Goal: Transaction & Acquisition: Purchase product/service

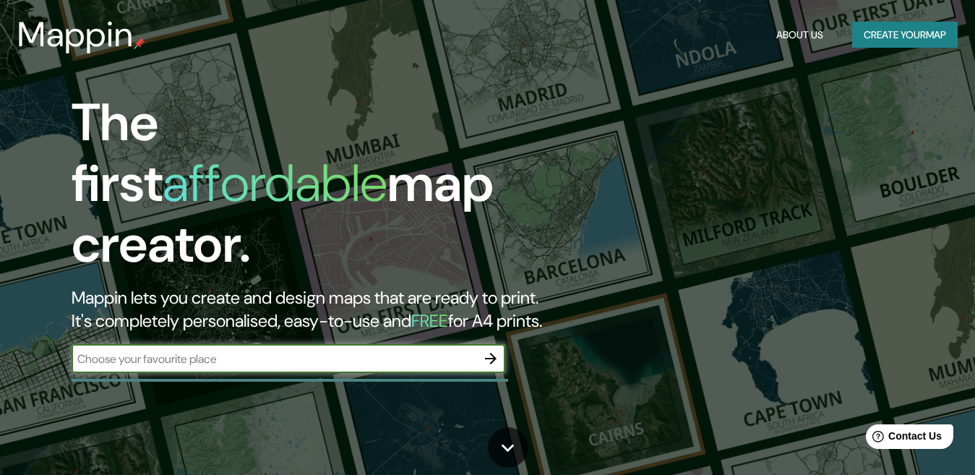
click at [887, 39] on button "Create your map" at bounding box center [906, 35] width 106 height 27
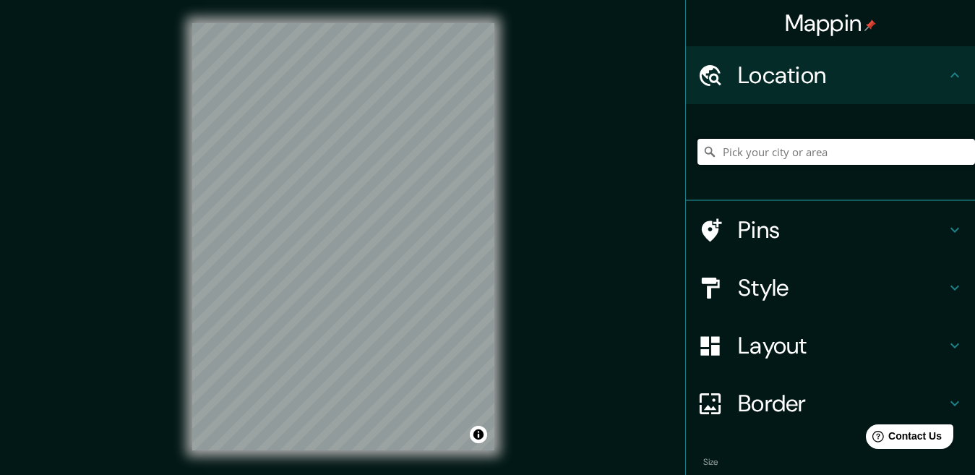
click at [819, 158] on input "Pick your city or area" at bounding box center [837, 152] width 278 height 26
click at [806, 149] on input "Pick your city or area" at bounding box center [837, 152] width 278 height 26
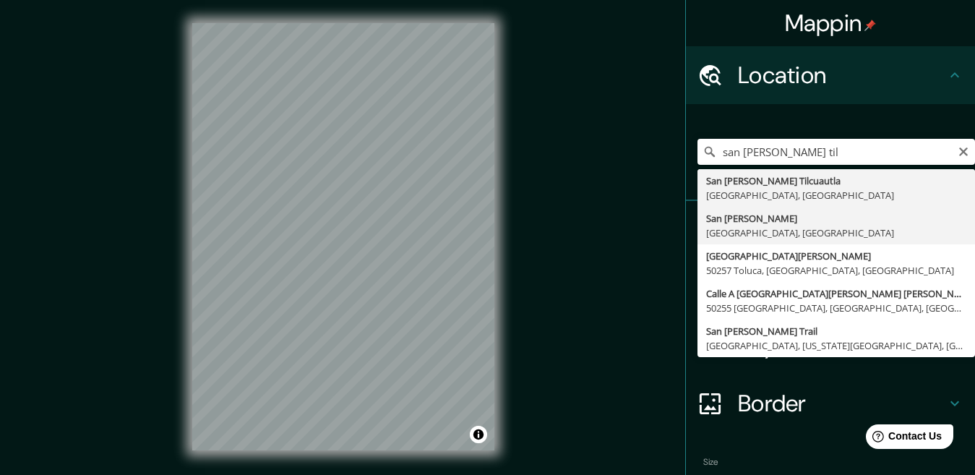
type input "San Juan Tilapa, Estado de México, México"
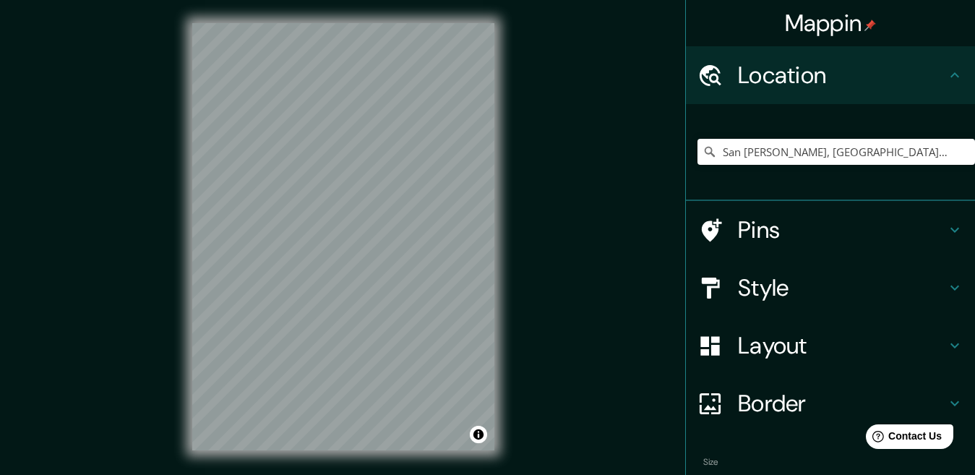
click at [753, 289] on h4 "Style" at bounding box center [842, 287] width 208 height 29
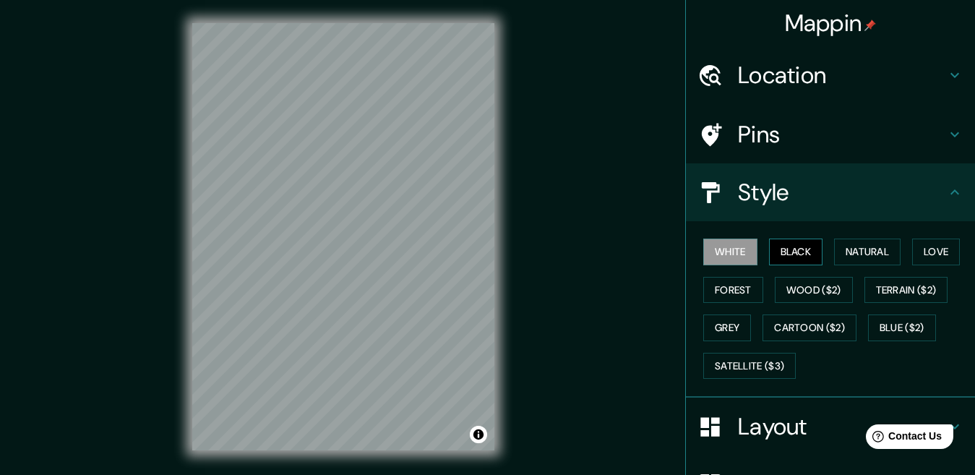
click at [782, 252] on button "Black" at bounding box center [796, 252] width 54 height 27
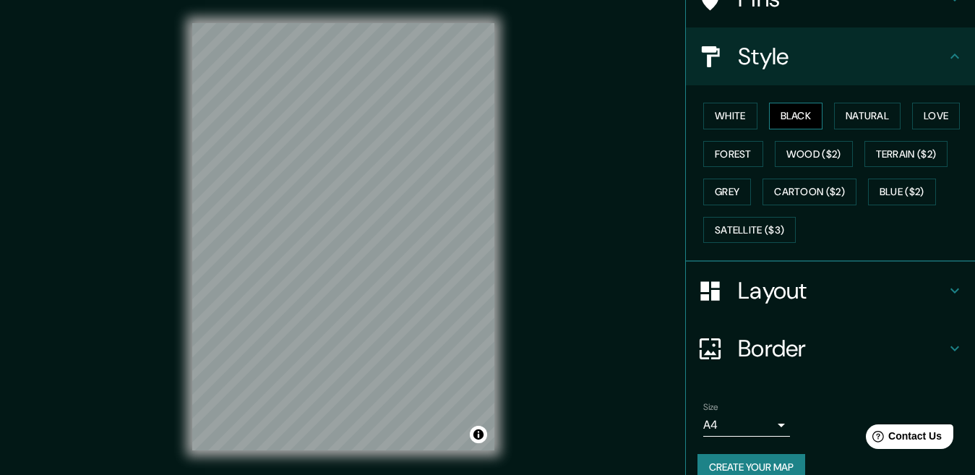
scroll to position [159, 0]
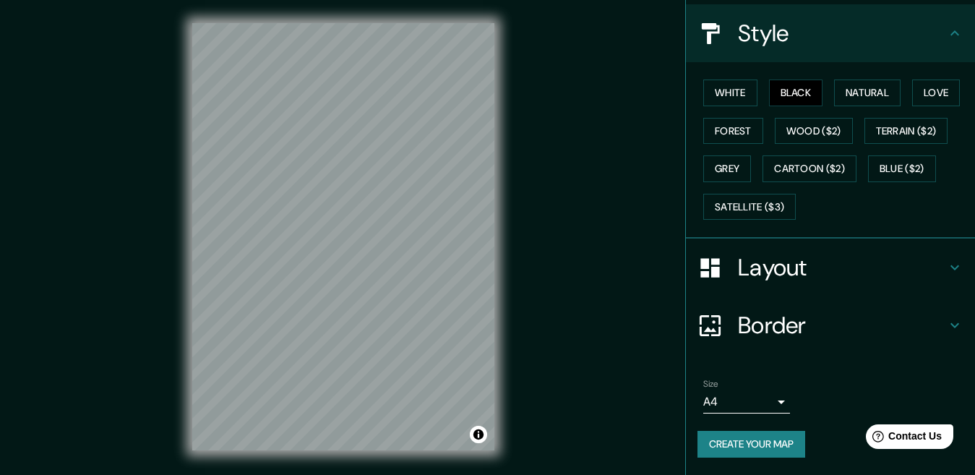
click at [744, 445] on button "Create your map" at bounding box center [752, 444] width 108 height 27
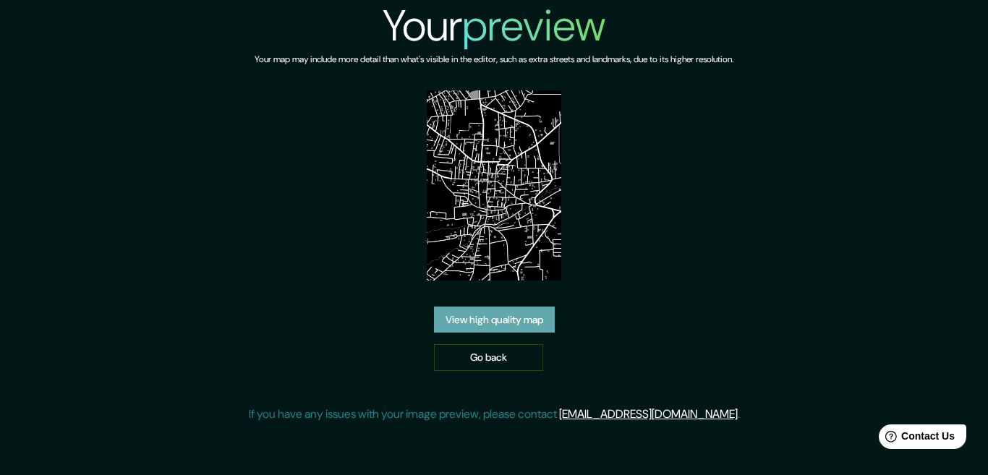
click at [506, 321] on link "View high quality map" at bounding box center [494, 320] width 121 height 27
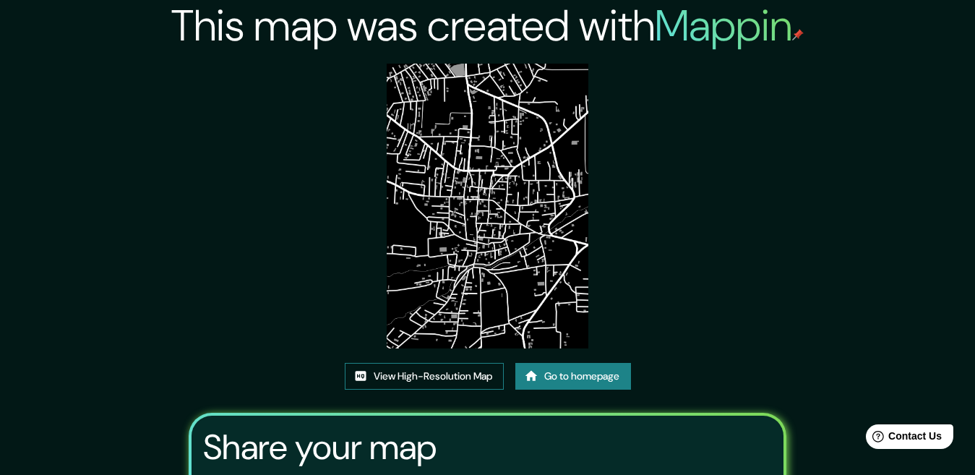
click at [362, 368] on link "View High-Resolution Map" at bounding box center [424, 376] width 159 height 27
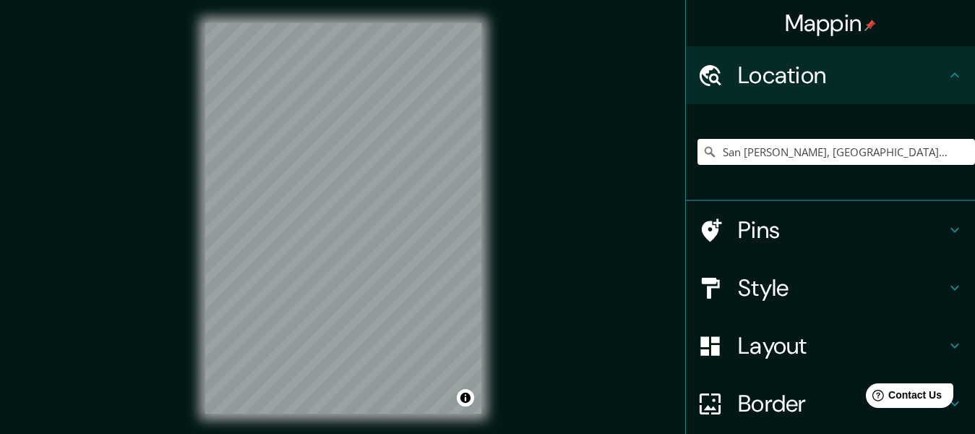
click at [777, 156] on input "San Juan Tilapa, Estado de México, México" at bounding box center [837, 152] width 278 height 26
click at [916, 148] on input "San Juan Tilapa, Estado de México, México" at bounding box center [837, 152] width 278 height 26
click at [916, 148] on input "San [PERSON_NAME], [GEOGRAPHIC_DATA], [GEOGRAPHIC_DATA]" at bounding box center [837, 152] width 278 height 26
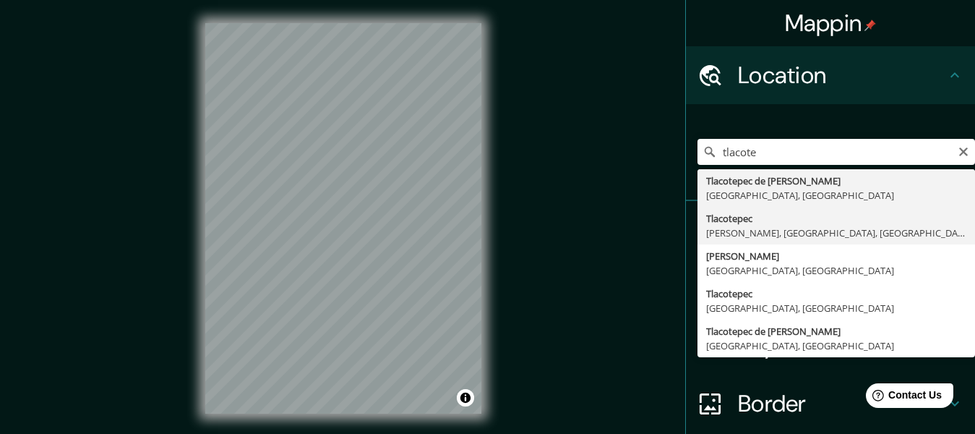
type input "Tlacotepec, Santiago Tlacotepec, Estado de México, México"
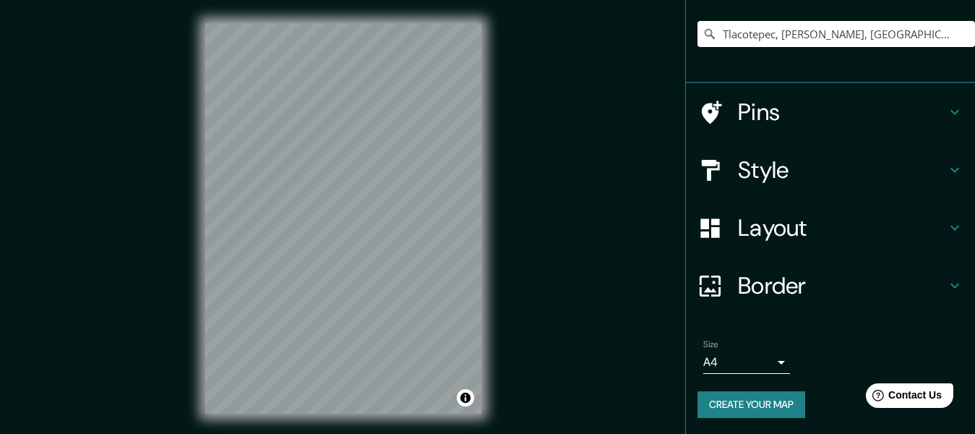
scroll to position [119, 0]
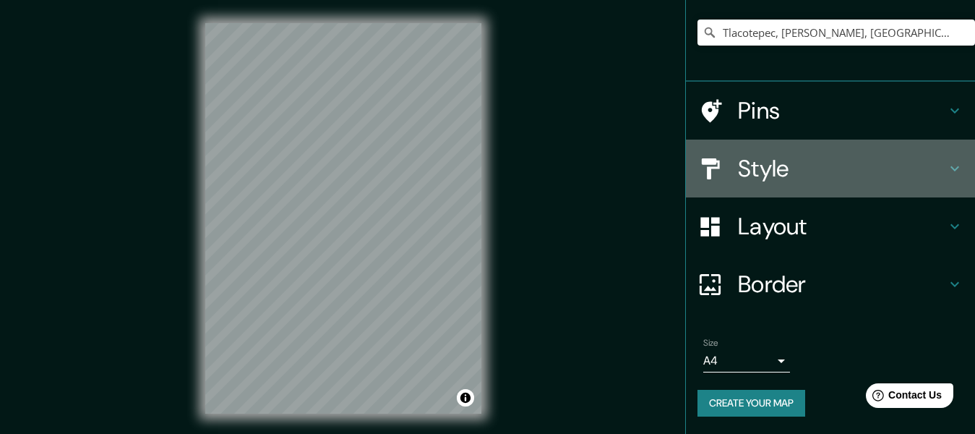
click at [779, 175] on h4 "Style" at bounding box center [842, 168] width 208 height 29
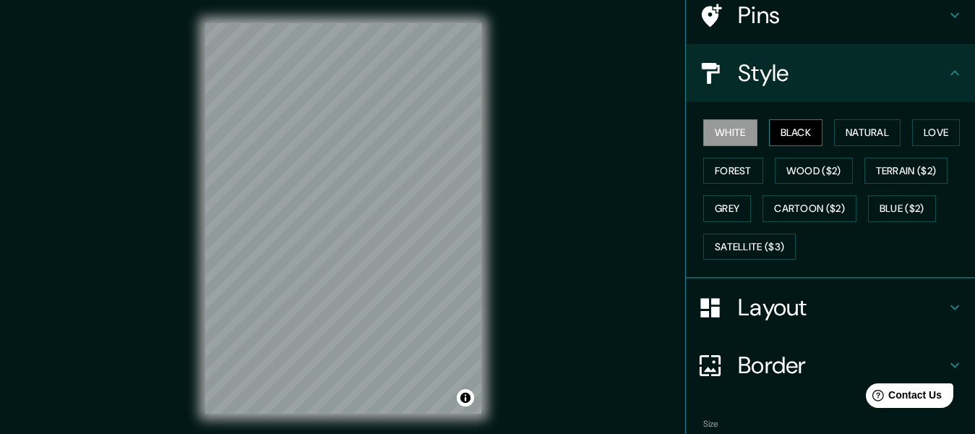
click at [780, 134] on button "Black" at bounding box center [796, 132] width 54 height 27
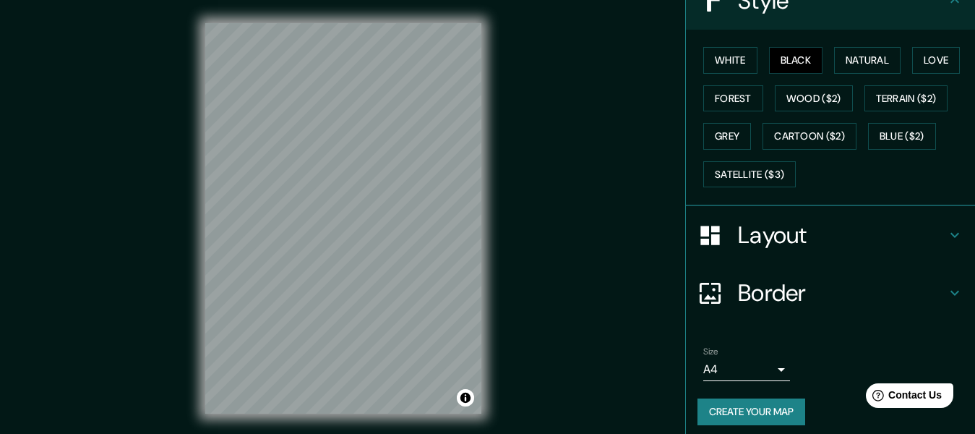
scroll to position [200, 0]
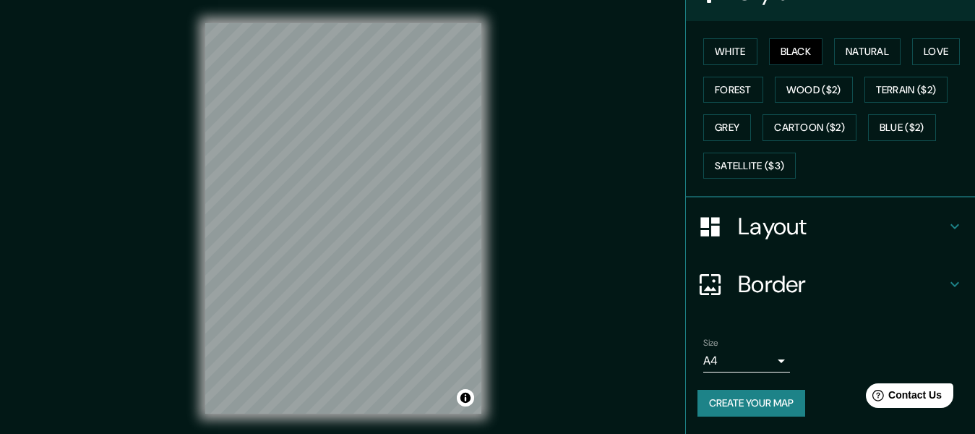
click at [749, 408] on button "Create your map" at bounding box center [752, 403] width 108 height 27
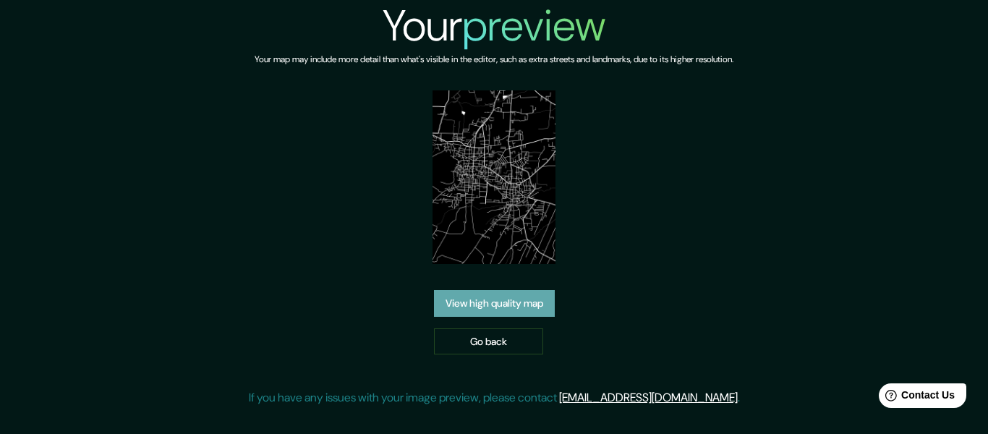
click at [482, 311] on link "View high quality map" at bounding box center [494, 303] width 121 height 27
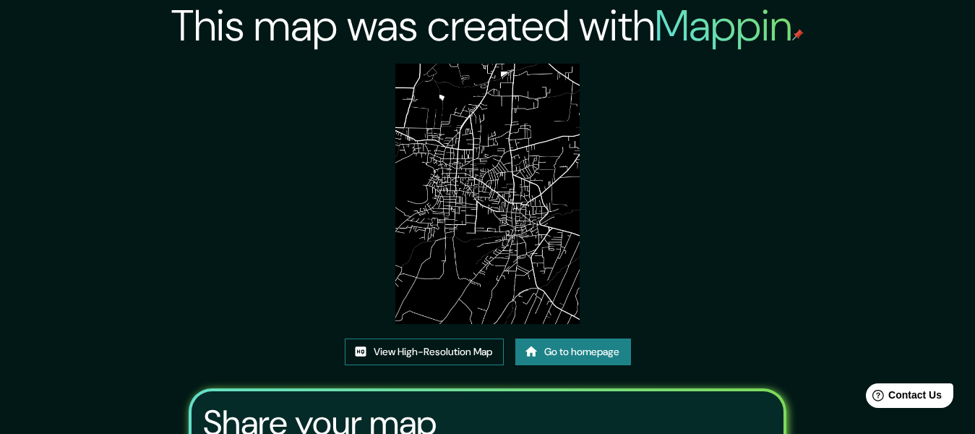
click at [434, 344] on link "View High-Resolution Map" at bounding box center [424, 351] width 159 height 27
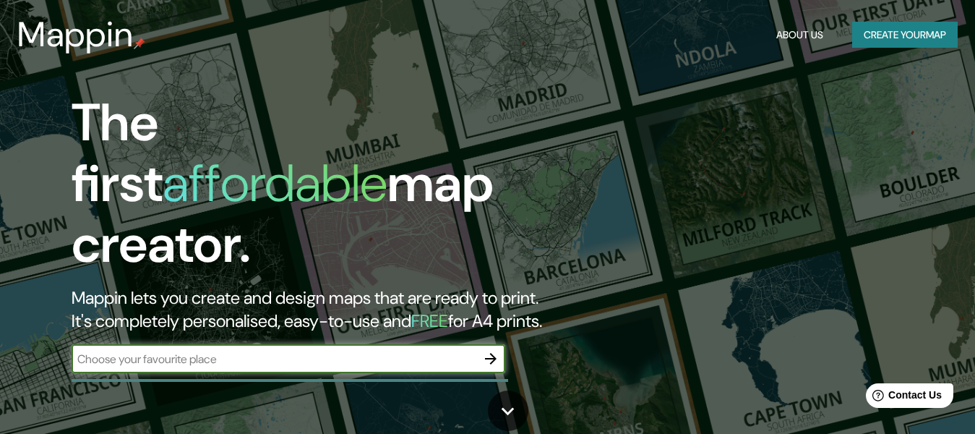
click at [906, 36] on button "Create your map" at bounding box center [906, 35] width 106 height 27
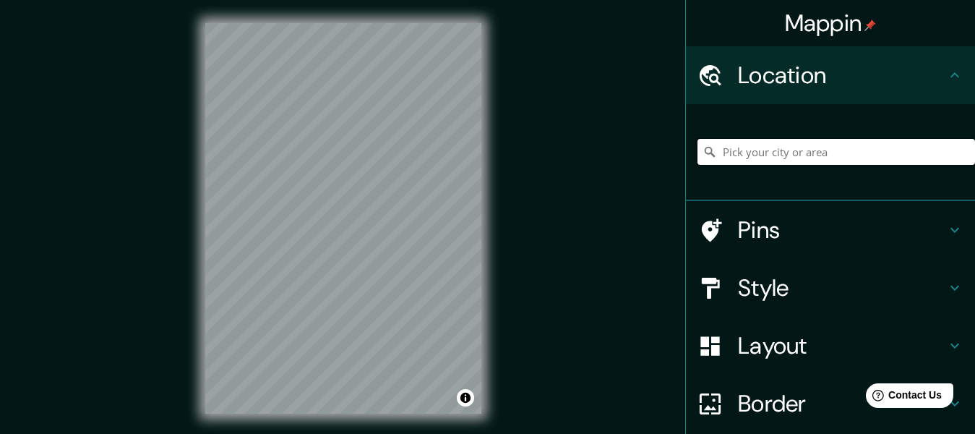
click at [796, 147] on input "Pick your city or area" at bounding box center [837, 152] width 278 height 26
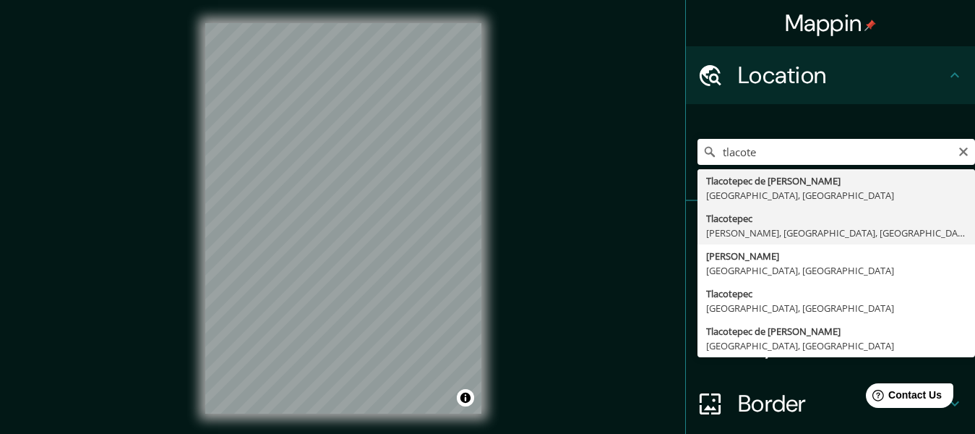
type input "Tlacotepec, Santiago Tlacotepec, Estado de México, México"
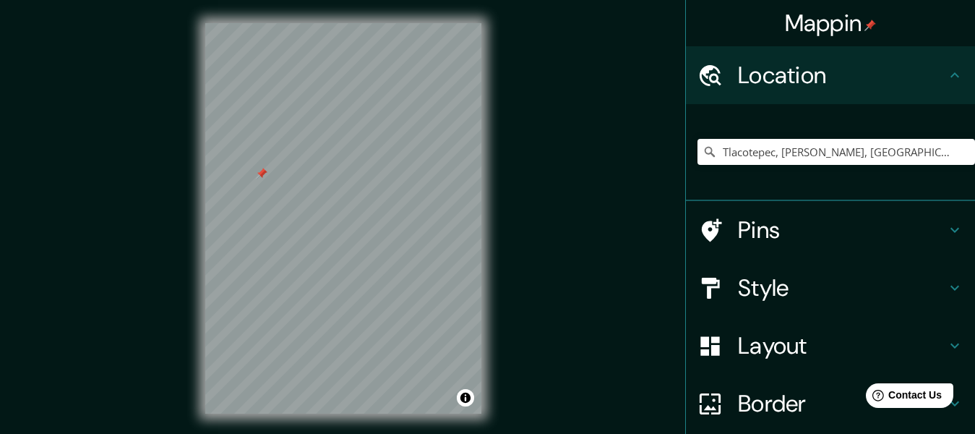
drag, startPoint x: 268, startPoint y: 187, endPoint x: 260, endPoint y: 178, distance: 11.8
click at [260, 178] on div at bounding box center [262, 174] width 12 height 12
click at [743, 295] on h4 "Style" at bounding box center [842, 287] width 208 height 29
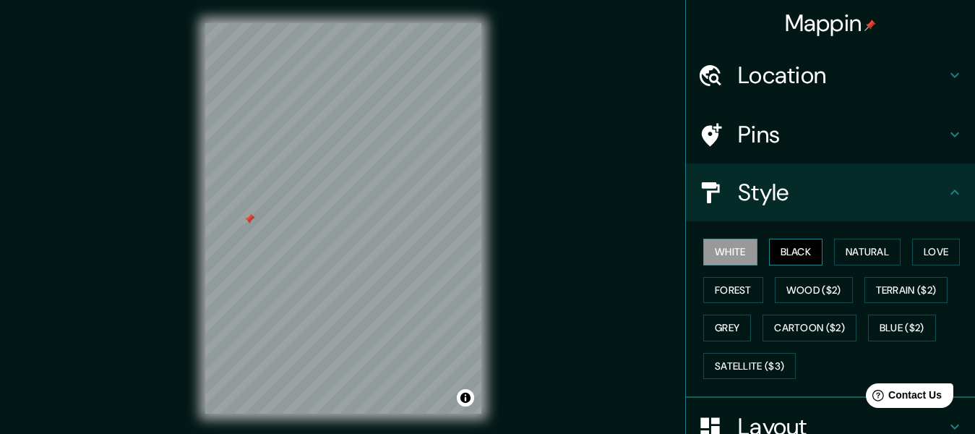
click at [771, 249] on button "Black" at bounding box center [796, 252] width 54 height 27
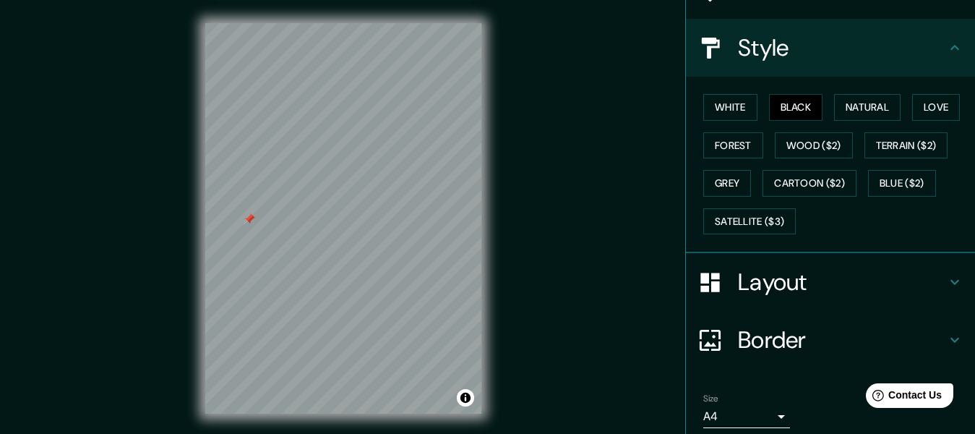
scroll to position [200, 0]
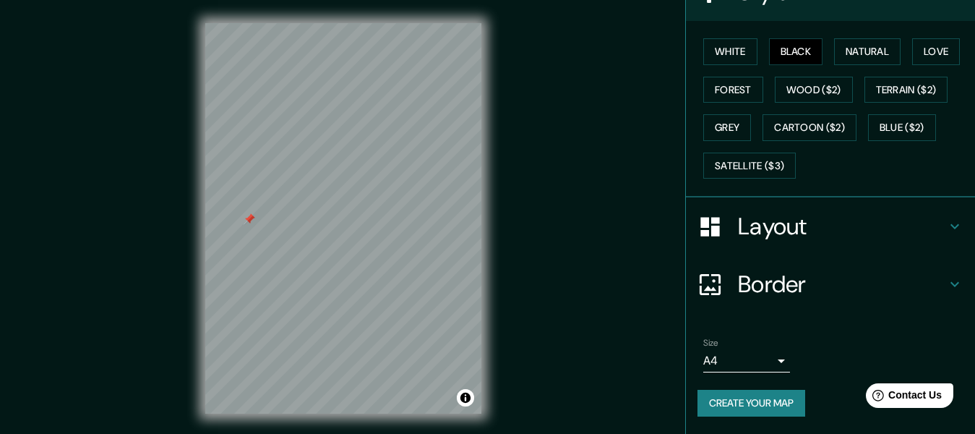
click at [751, 399] on button "Create your map" at bounding box center [752, 403] width 108 height 27
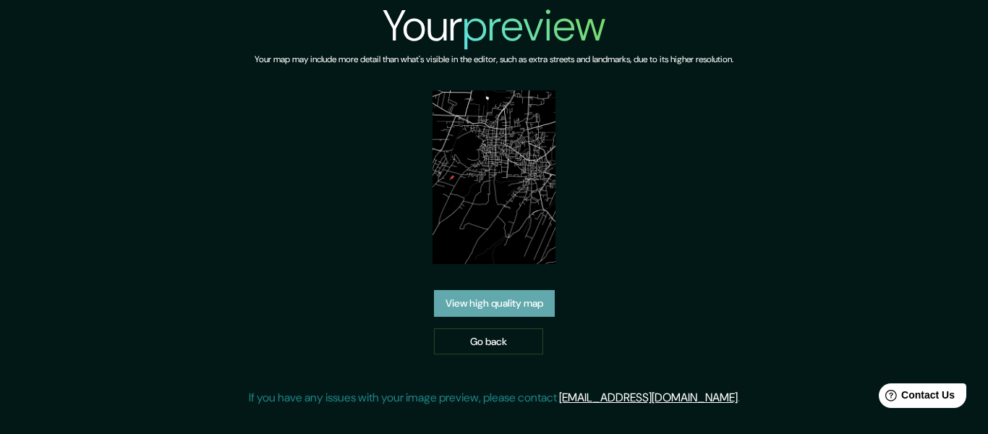
click at [506, 307] on link "View high quality map" at bounding box center [494, 303] width 121 height 27
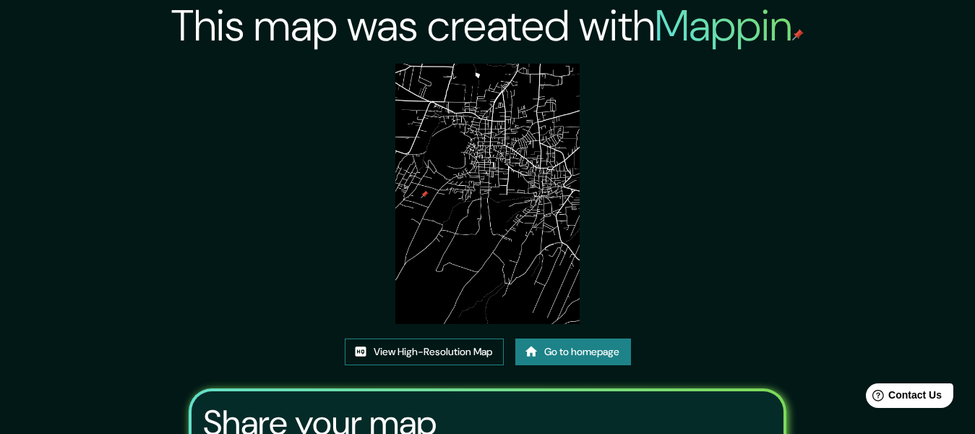
click at [456, 356] on link "View High-Resolution Map" at bounding box center [424, 351] width 159 height 27
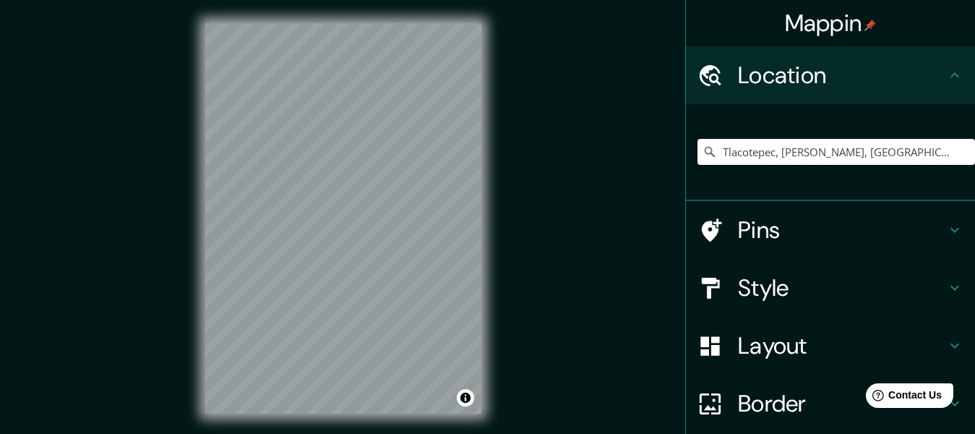
click at [714, 158] on input "Tlacotepec, [PERSON_NAME], [GEOGRAPHIC_DATA], [GEOGRAPHIC_DATA]" at bounding box center [837, 152] width 278 height 26
click at [797, 145] on input "Tlacotepec, [PERSON_NAME], [GEOGRAPHIC_DATA], [GEOGRAPHIC_DATA]" at bounding box center [837, 152] width 278 height 26
drag, startPoint x: 873, startPoint y: 155, endPoint x: 987, endPoint y: 153, distance: 114.3
click at [975, 153] on html "Mappin Location [GEOGRAPHIC_DATA], [GEOGRAPHIC_DATA] [GEOGRAPHIC_DATA], [GEOGRA…" at bounding box center [487, 217] width 975 height 434
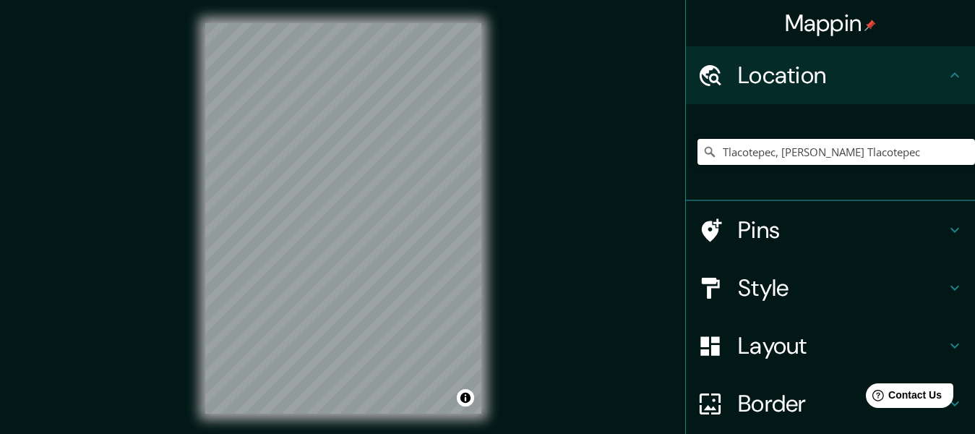
scroll to position [0, 0]
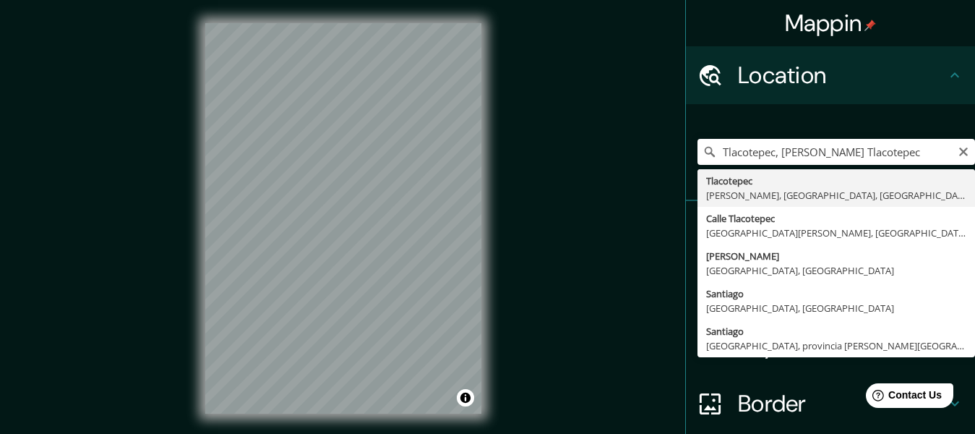
type input "Tlacotepec, [PERSON_NAME], [GEOGRAPHIC_DATA], [GEOGRAPHIC_DATA]"
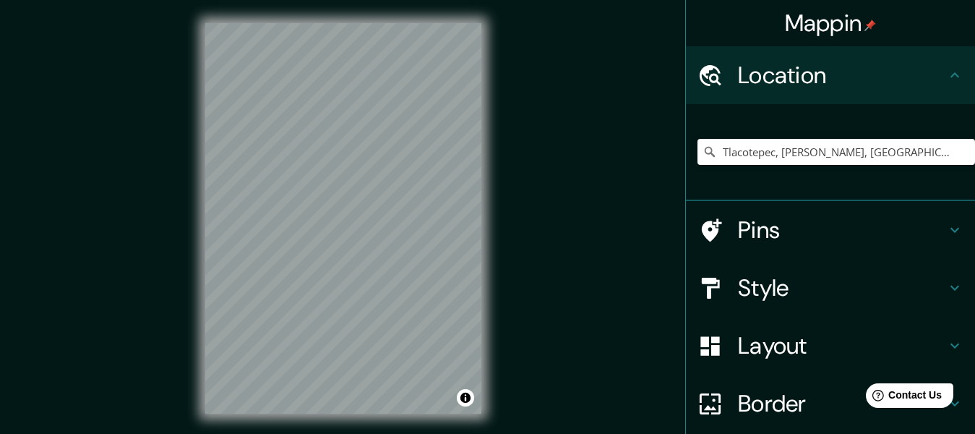
click at [764, 282] on h4 "Style" at bounding box center [842, 287] width 208 height 29
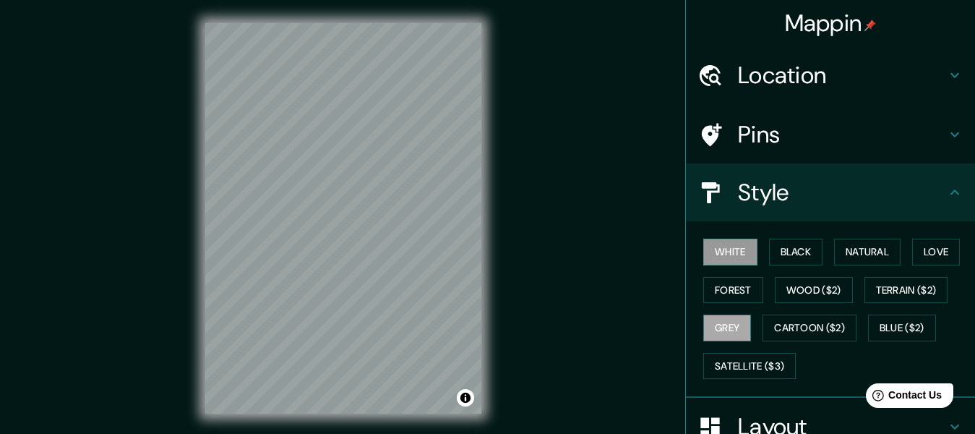
click at [724, 323] on button "Grey" at bounding box center [728, 328] width 48 height 27
click at [790, 293] on button "Wood ($2)" at bounding box center [814, 290] width 78 height 27
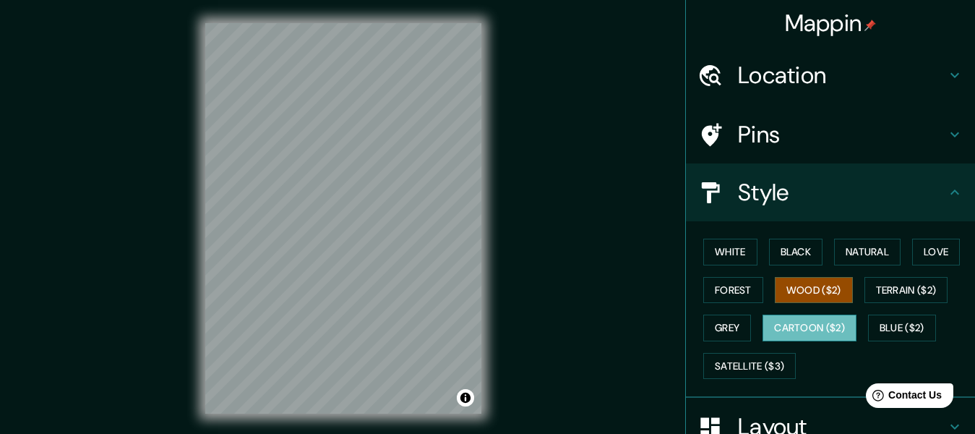
click at [803, 333] on button "Cartoon ($2)" at bounding box center [810, 328] width 94 height 27
click at [892, 328] on button "Blue ($2)" at bounding box center [902, 328] width 68 height 27
click at [806, 328] on button "Cartoon ($2)" at bounding box center [810, 328] width 94 height 27
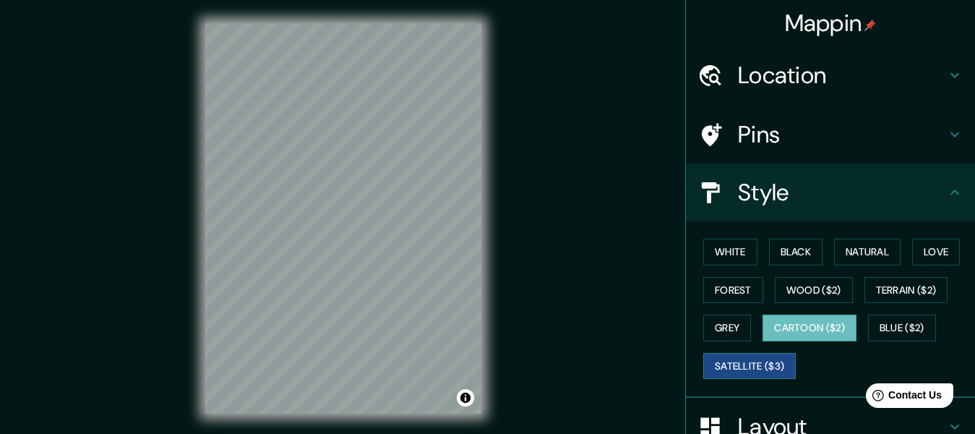
click at [735, 364] on button "Satellite ($3)" at bounding box center [750, 366] width 93 height 27
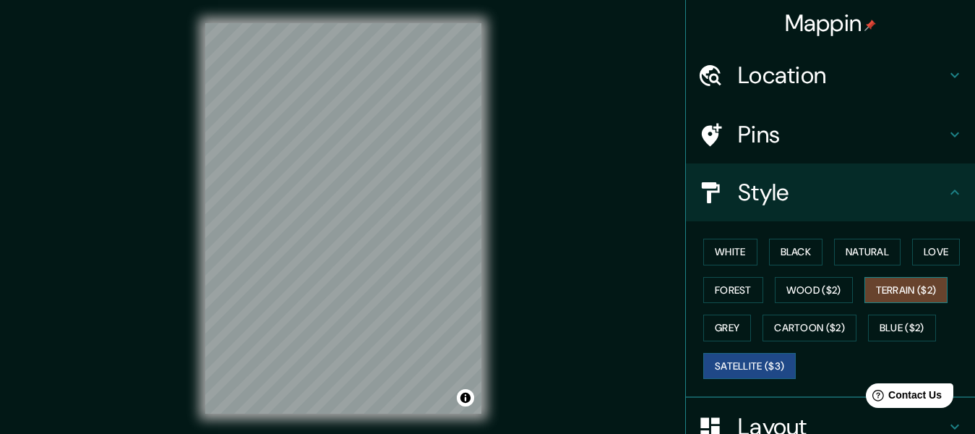
click at [879, 289] on button "Terrain ($2)" at bounding box center [907, 290] width 84 height 27
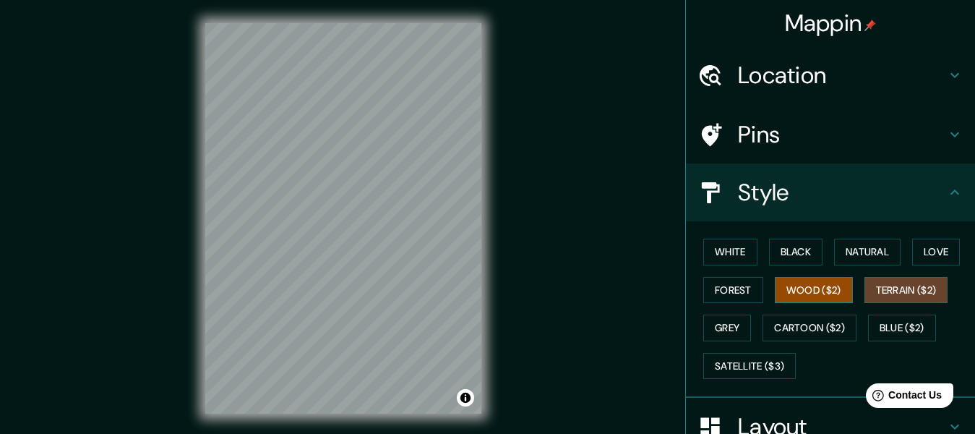
click at [829, 296] on button "Wood ($2)" at bounding box center [814, 290] width 78 height 27
click at [890, 291] on button "Terrain ($2)" at bounding box center [907, 290] width 84 height 27
click at [876, 326] on button "Blue ($2)" at bounding box center [902, 328] width 68 height 27
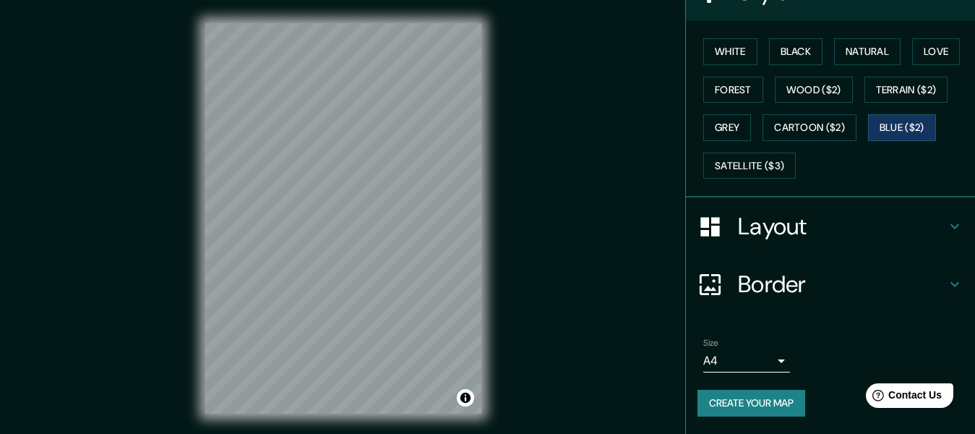
scroll to position [128, 0]
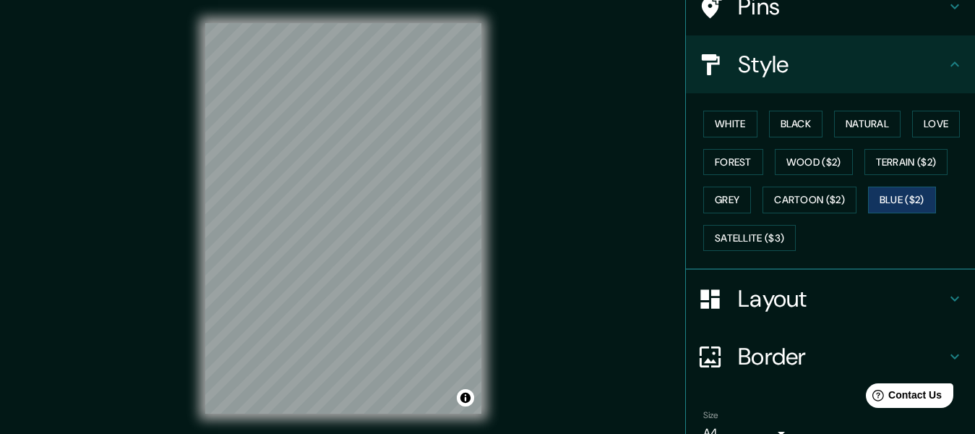
click at [810, 299] on h4 "Layout" at bounding box center [842, 298] width 208 height 29
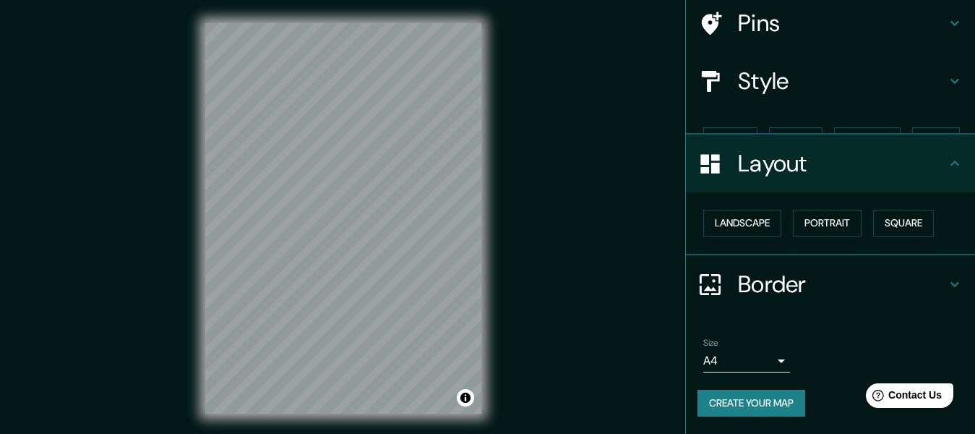
scroll to position [86, 0]
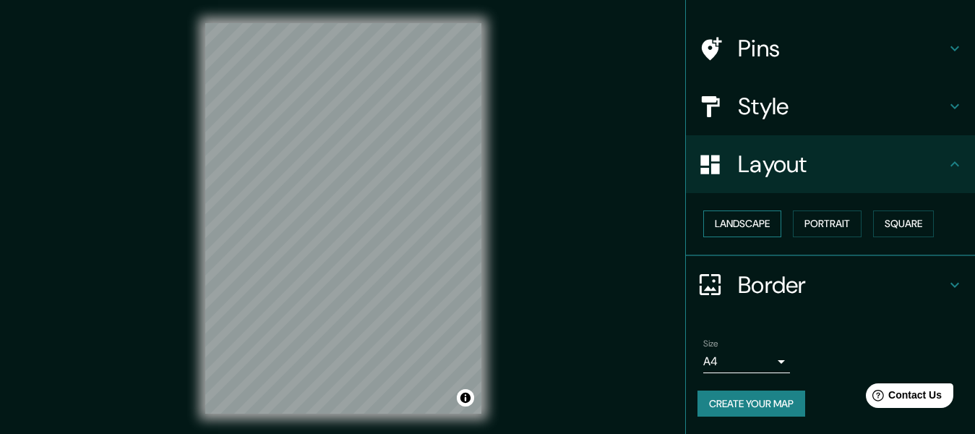
click at [752, 227] on button "Landscape" at bounding box center [743, 223] width 78 height 27
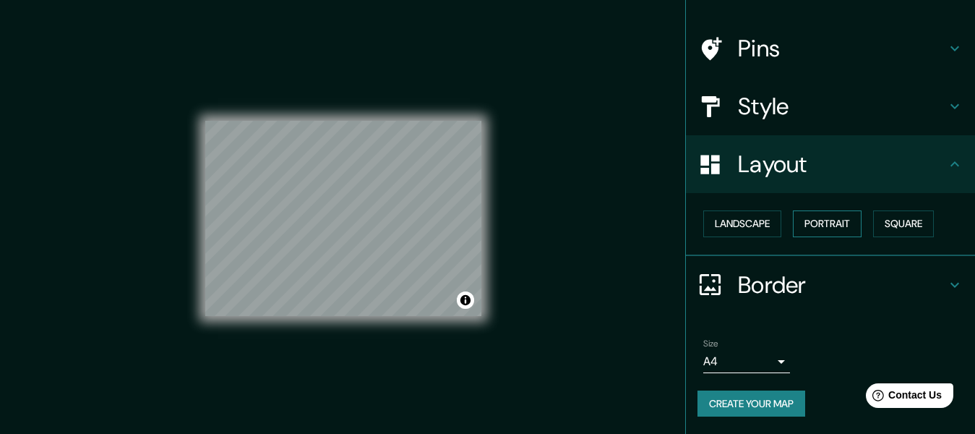
click at [832, 228] on button "Portrait" at bounding box center [827, 223] width 69 height 27
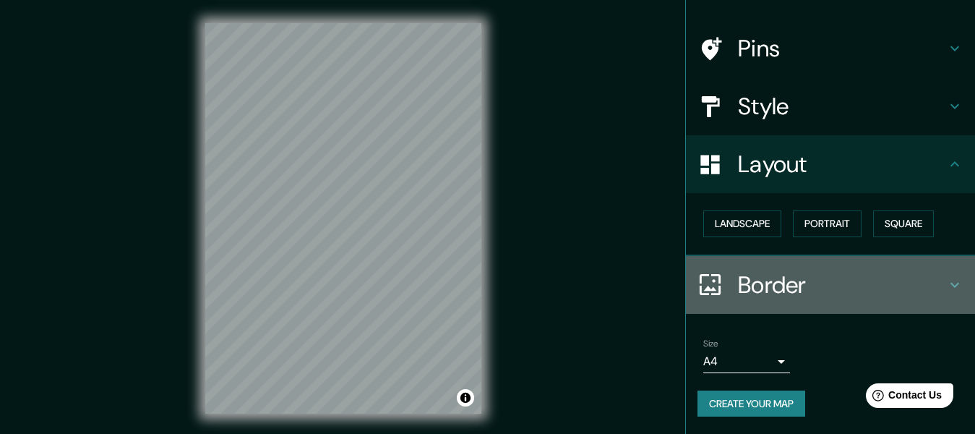
click at [813, 297] on h4 "Border" at bounding box center [842, 284] width 208 height 29
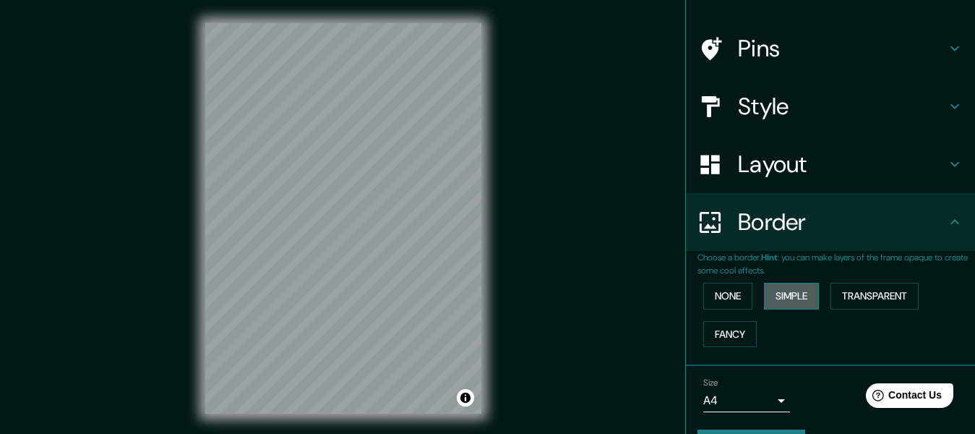
click at [795, 294] on button "Simple" at bounding box center [791, 296] width 55 height 27
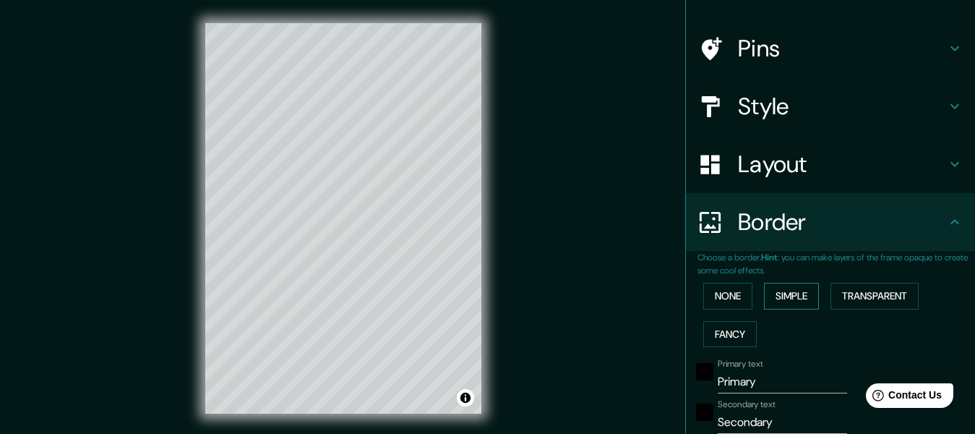
click at [795, 294] on button "Simple" at bounding box center [791, 296] width 55 height 27
type input "153"
type input "31"
click at [841, 296] on button "Transparent" at bounding box center [875, 296] width 88 height 27
click at [736, 330] on button "Fancy" at bounding box center [731, 334] width 54 height 27
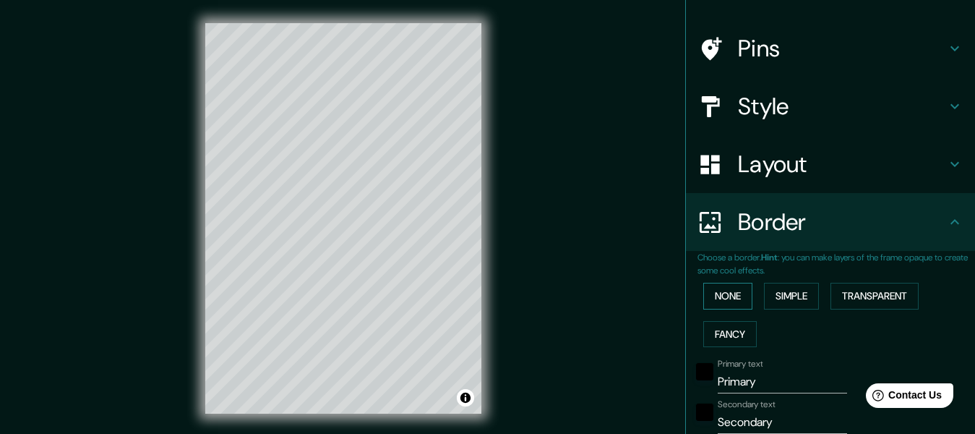
click at [732, 304] on button "None" at bounding box center [728, 296] width 49 height 27
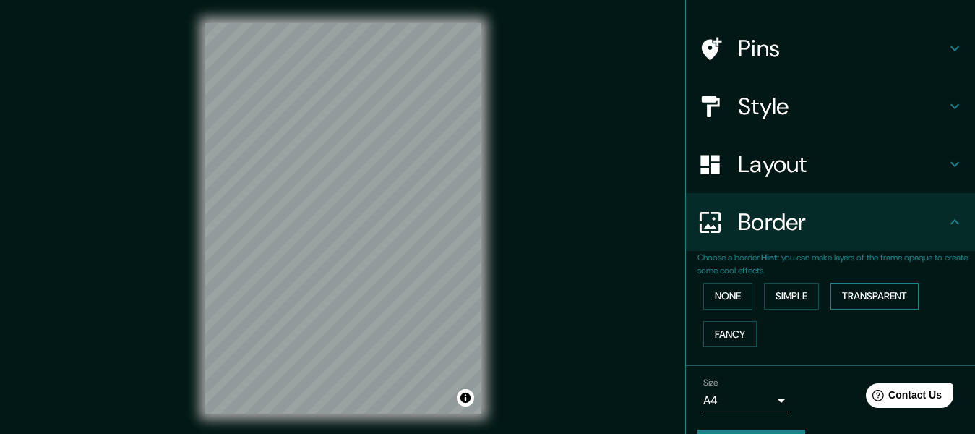
click at [858, 288] on button "Transparent" at bounding box center [875, 296] width 88 height 27
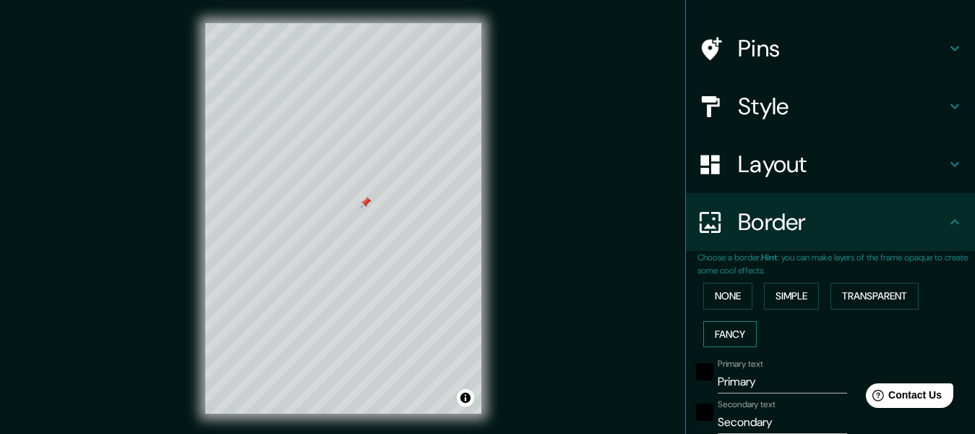
click at [735, 329] on button "Fancy" at bounding box center [731, 334] width 54 height 27
click at [712, 302] on button "None" at bounding box center [728, 296] width 49 height 27
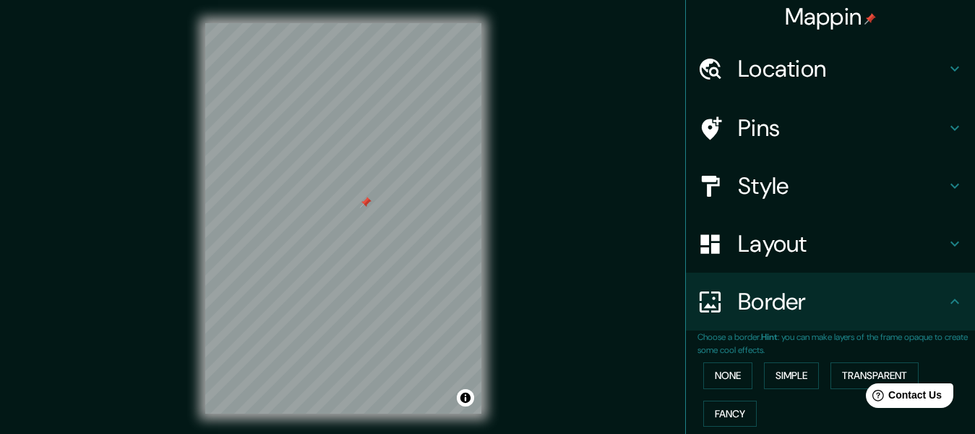
scroll to position [0, 0]
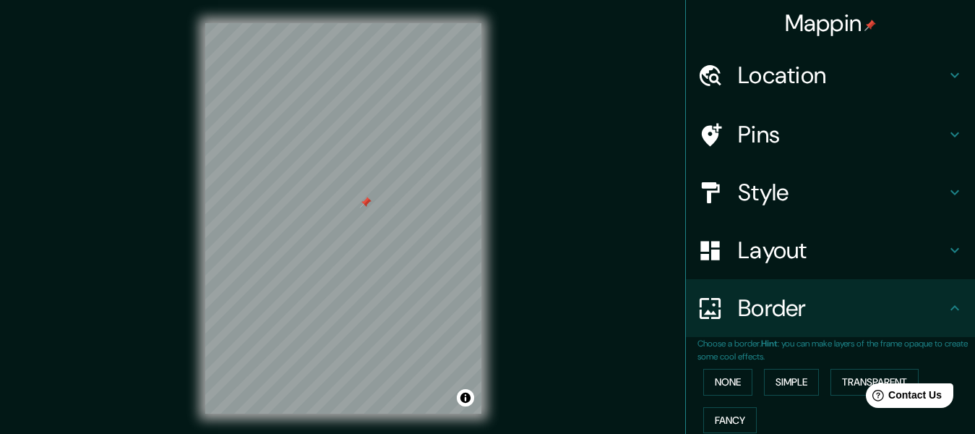
click at [790, 189] on h4 "Style" at bounding box center [842, 192] width 208 height 29
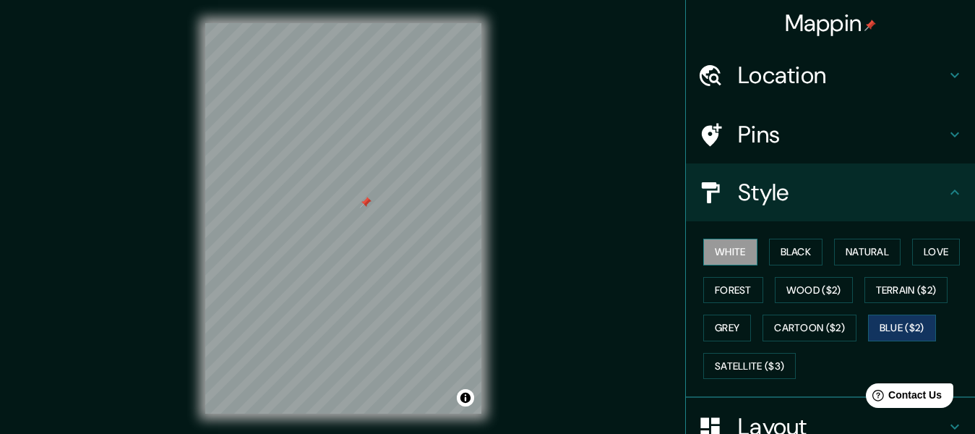
click at [708, 261] on button "White" at bounding box center [731, 252] width 54 height 27
click at [716, 336] on button "Grey" at bounding box center [728, 328] width 48 height 27
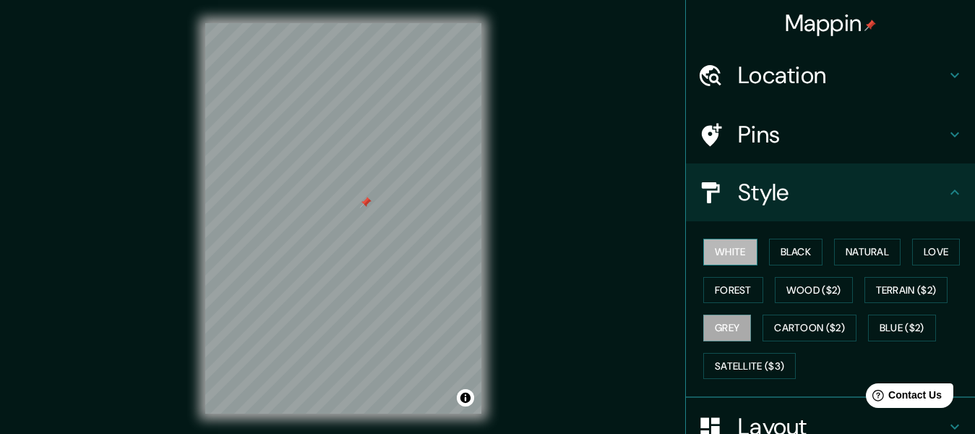
click at [730, 247] on button "White" at bounding box center [731, 252] width 54 height 27
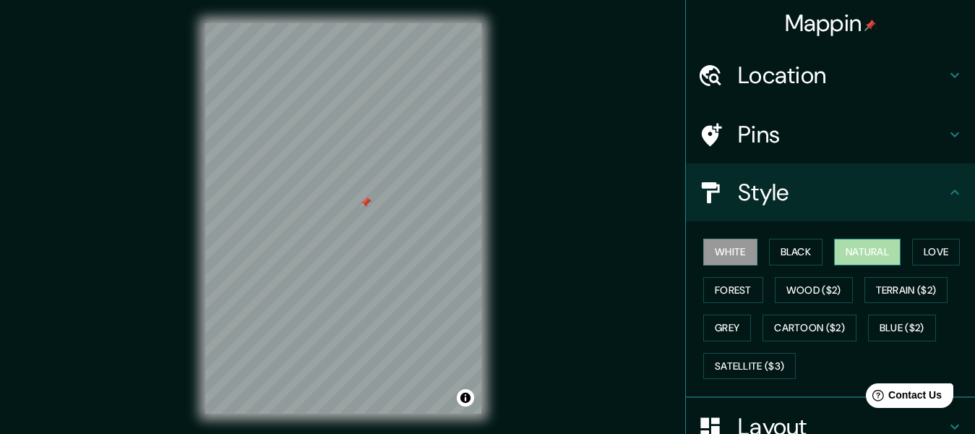
click at [842, 251] on button "Natural" at bounding box center [867, 252] width 67 height 27
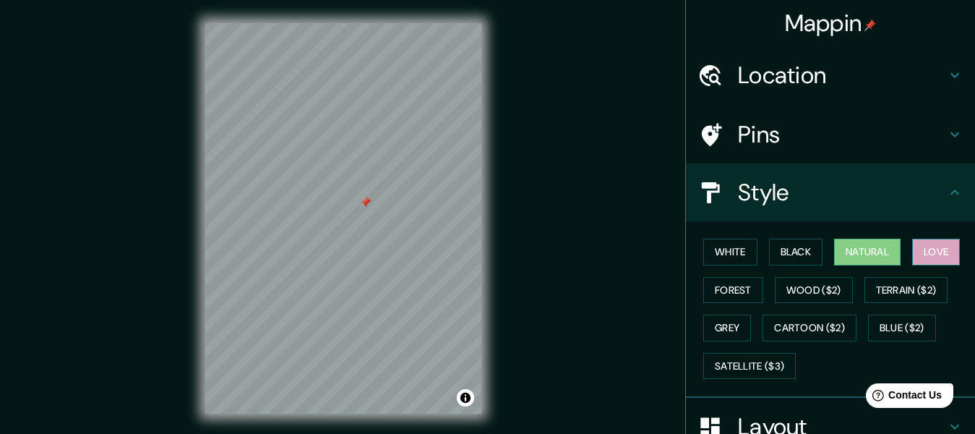
click at [943, 244] on button "Love" at bounding box center [937, 252] width 48 height 27
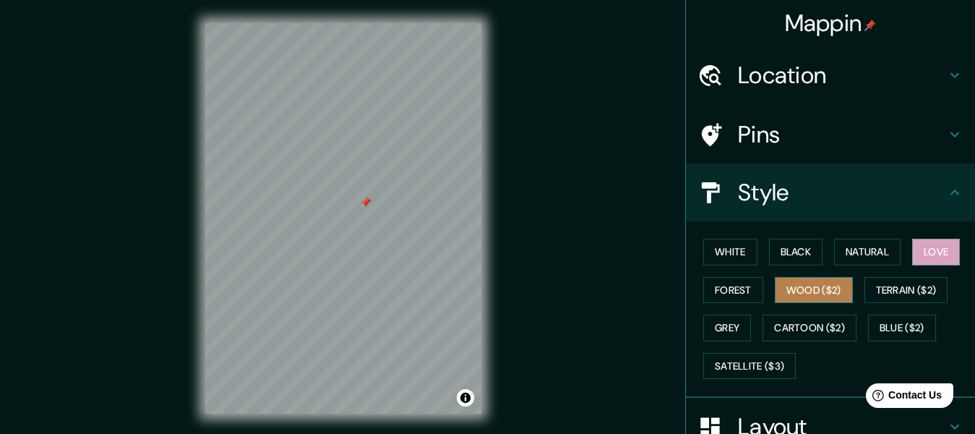
click at [816, 291] on button "Wood ($2)" at bounding box center [814, 290] width 78 height 27
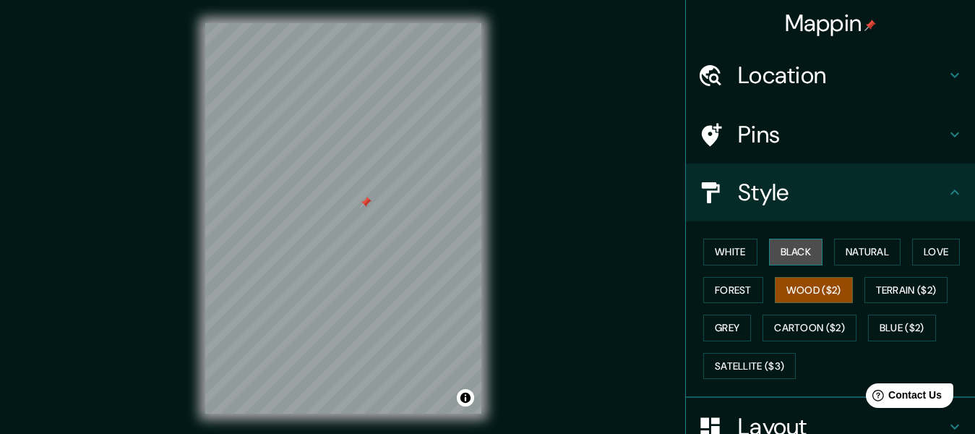
click at [788, 249] on button "Black" at bounding box center [796, 252] width 54 height 27
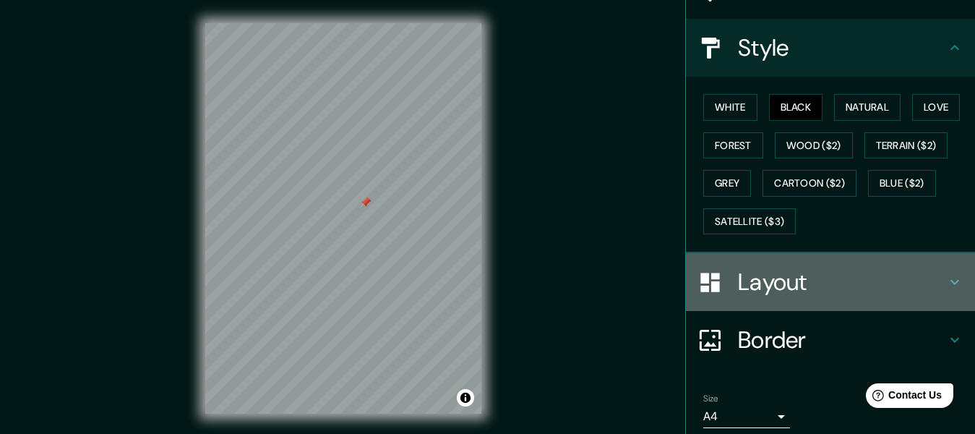
click at [794, 287] on h4 "Layout" at bounding box center [842, 282] width 208 height 29
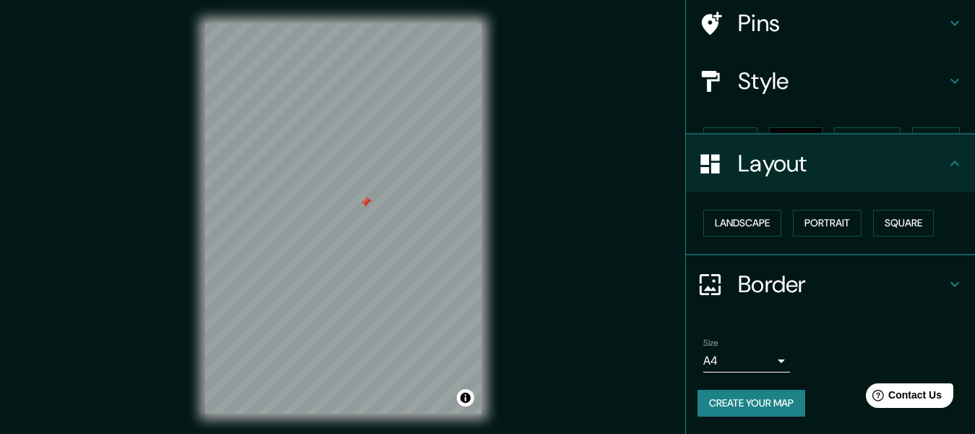
scroll to position [86, 0]
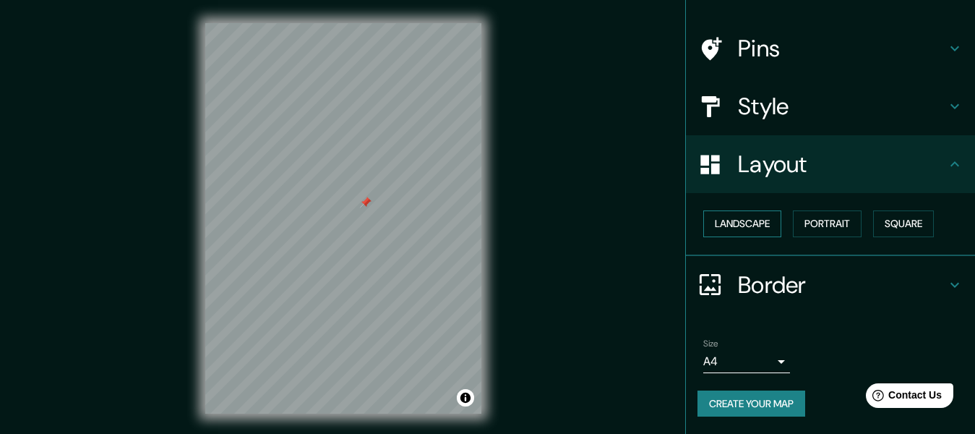
click at [767, 229] on button "Landscape" at bounding box center [743, 223] width 78 height 27
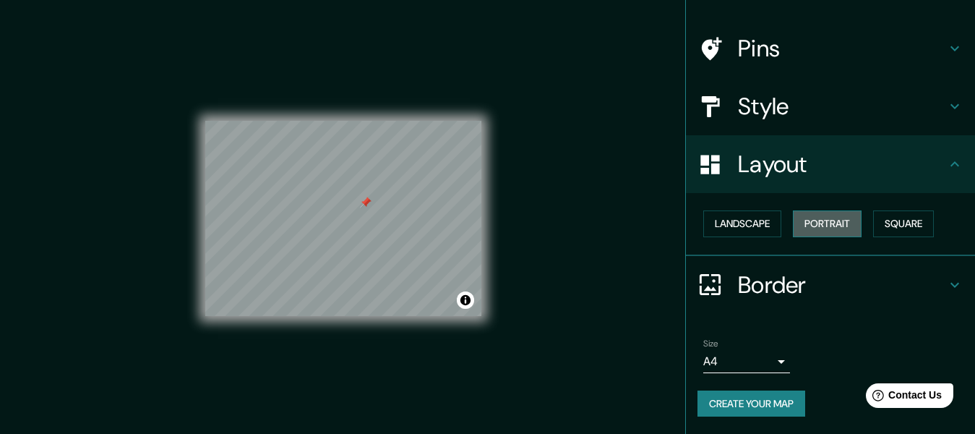
click at [808, 228] on button "Portrait" at bounding box center [827, 223] width 69 height 27
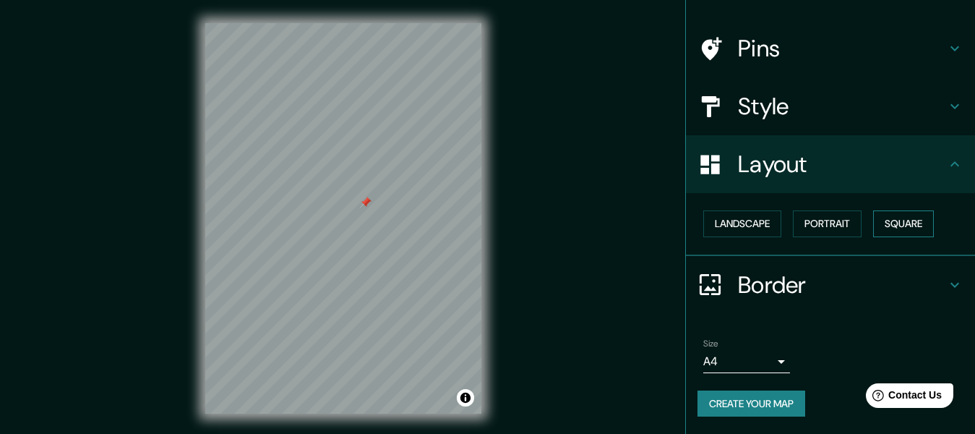
click at [893, 221] on button "Square" at bounding box center [903, 223] width 61 height 27
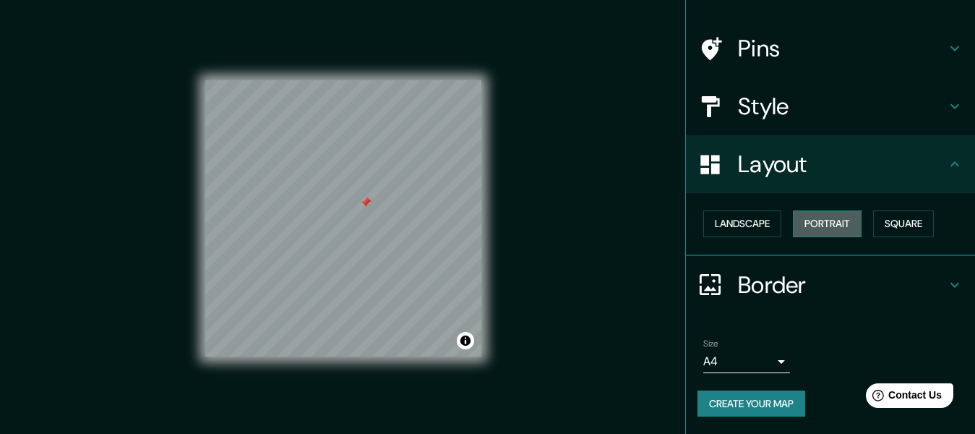
click at [818, 222] on button "Portrait" at bounding box center [827, 223] width 69 height 27
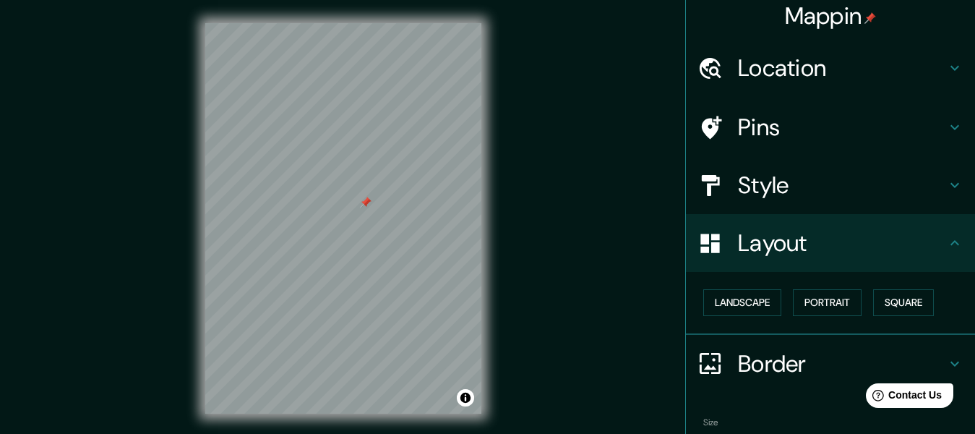
scroll to position [0, 0]
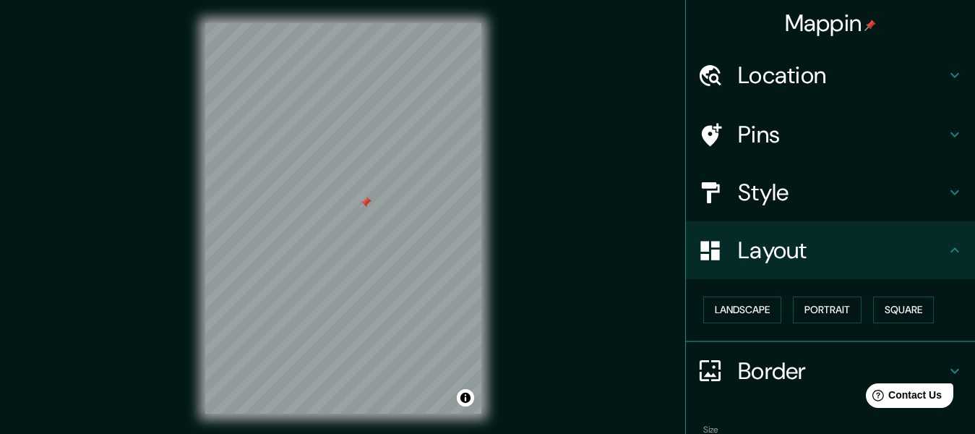
click at [786, 189] on h4 "Style" at bounding box center [842, 192] width 208 height 29
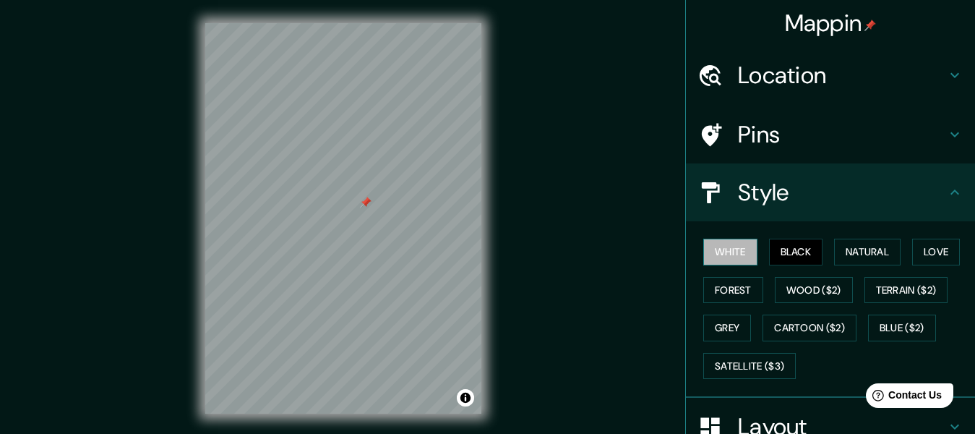
click at [738, 258] on button "White" at bounding box center [731, 252] width 54 height 27
click at [793, 242] on button "Black" at bounding box center [796, 252] width 54 height 27
click at [848, 258] on button "Natural" at bounding box center [867, 252] width 67 height 27
click at [773, 261] on button "Black" at bounding box center [796, 252] width 54 height 27
